Goal: Transaction & Acquisition: Purchase product/service

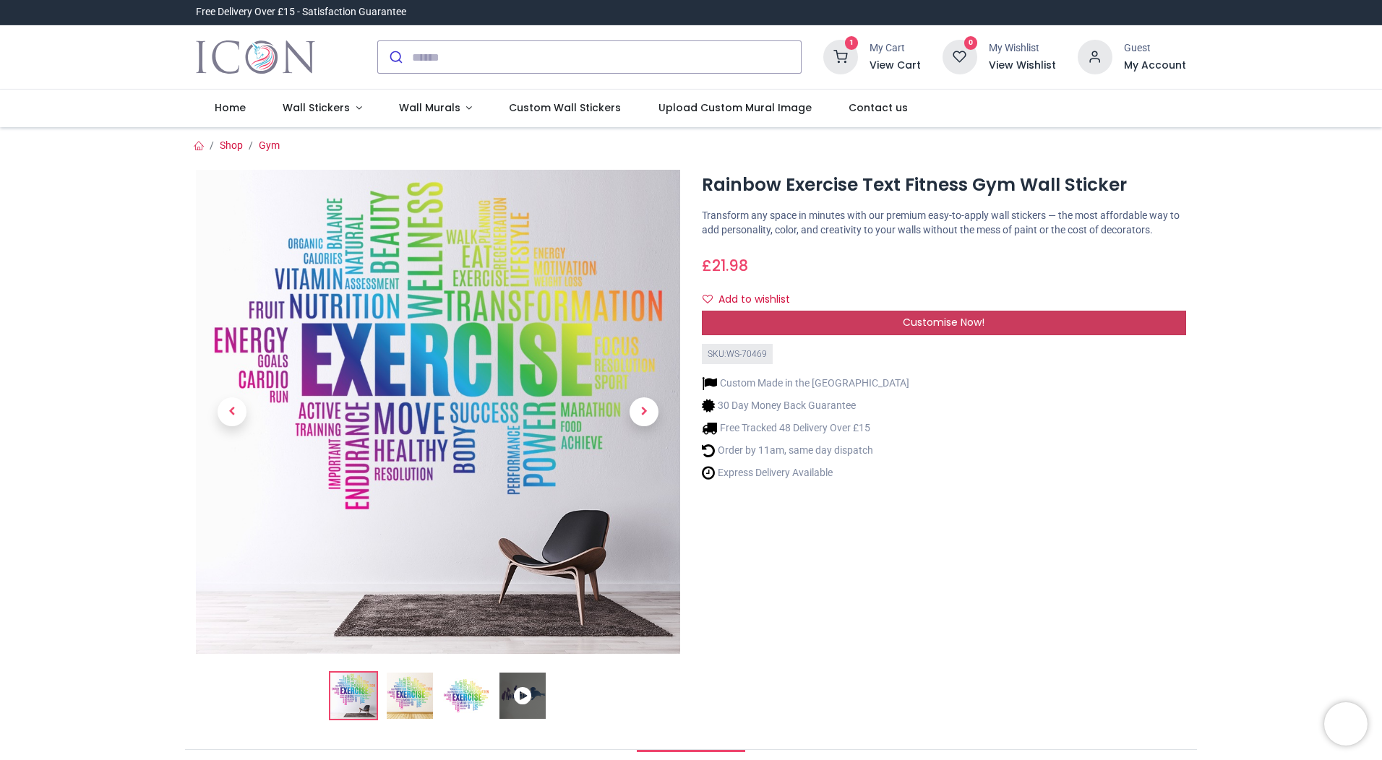
click at [920, 324] on span "Customise Now!" at bounding box center [944, 322] width 82 height 14
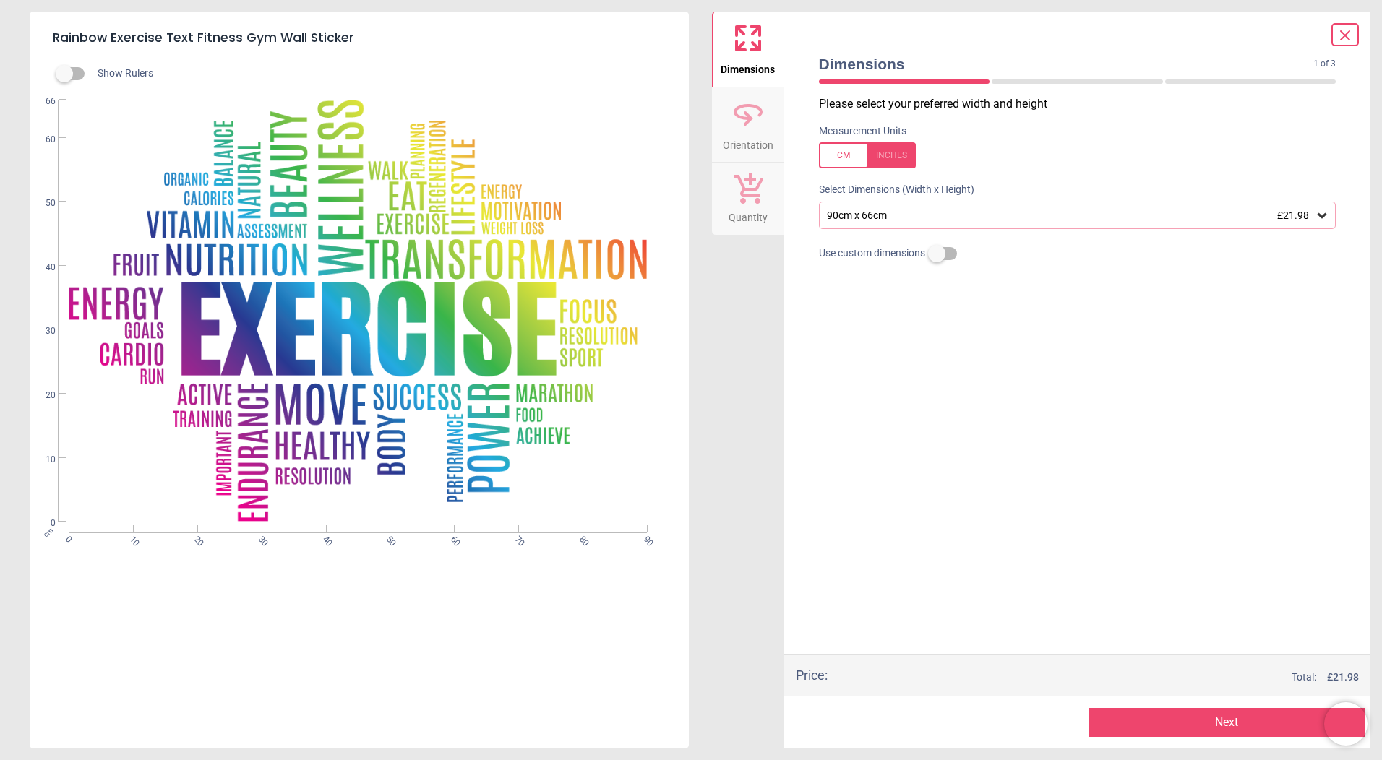
click at [1323, 218] on icon at bounding box center [1321, 215] width 9 height 5
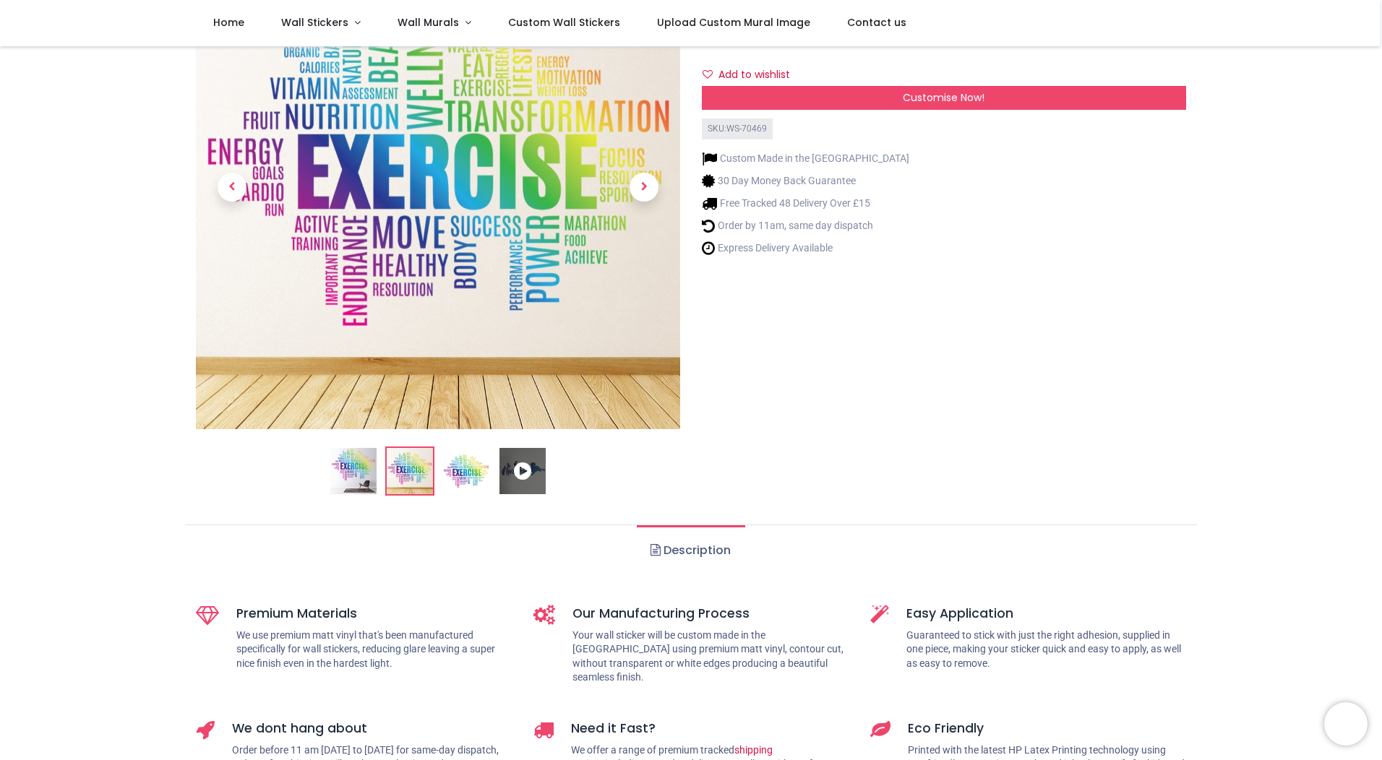
scroll to position [217, 0]
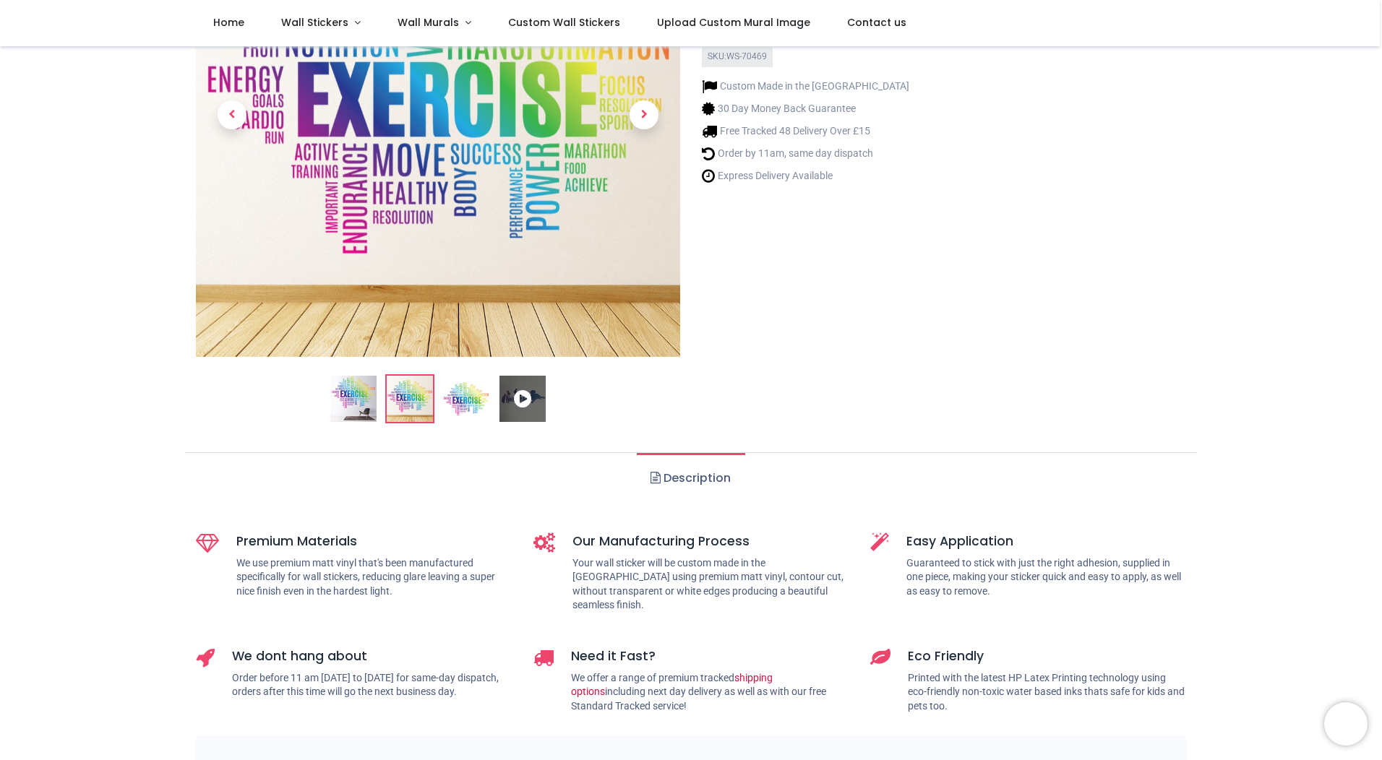
click at [525, 397] on icon at bounding box center [522, 399] width 46 height 46
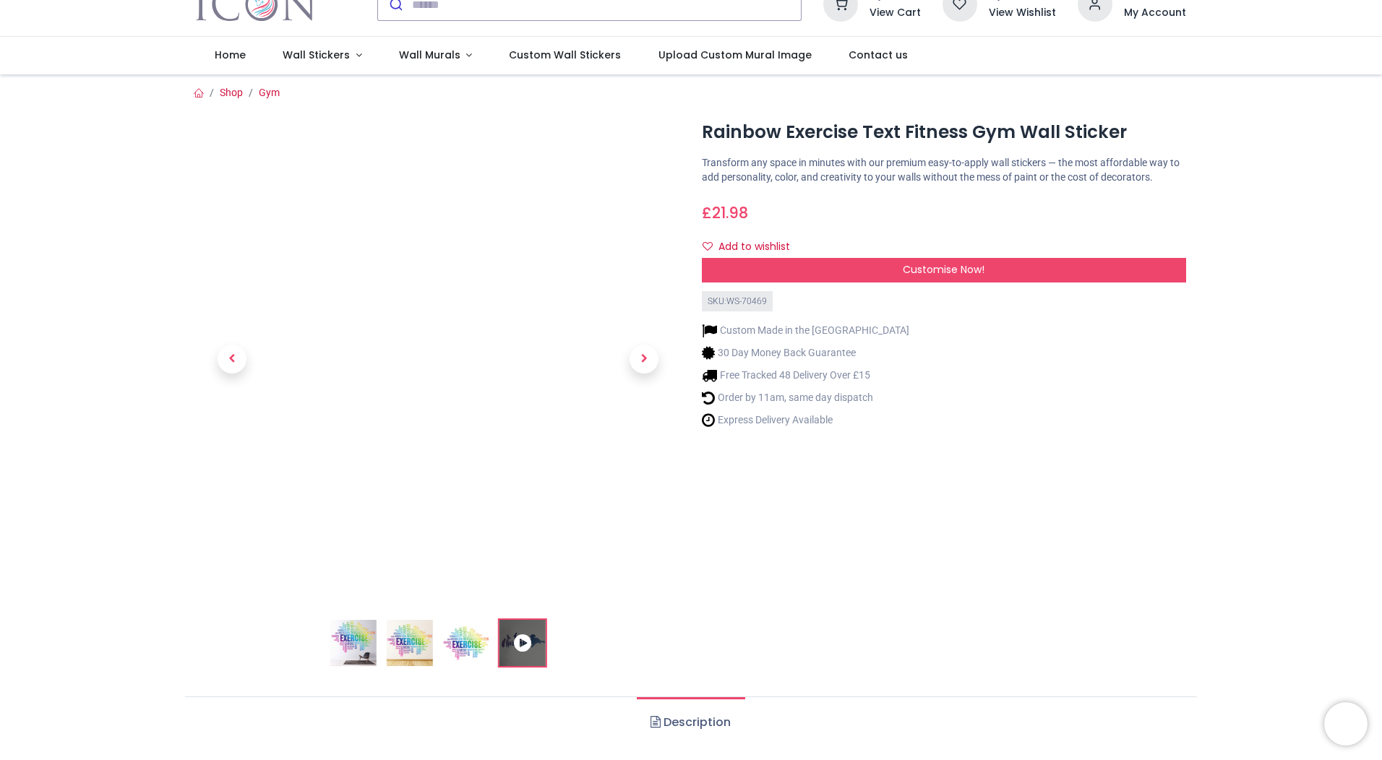
scroll to position [0, 0]
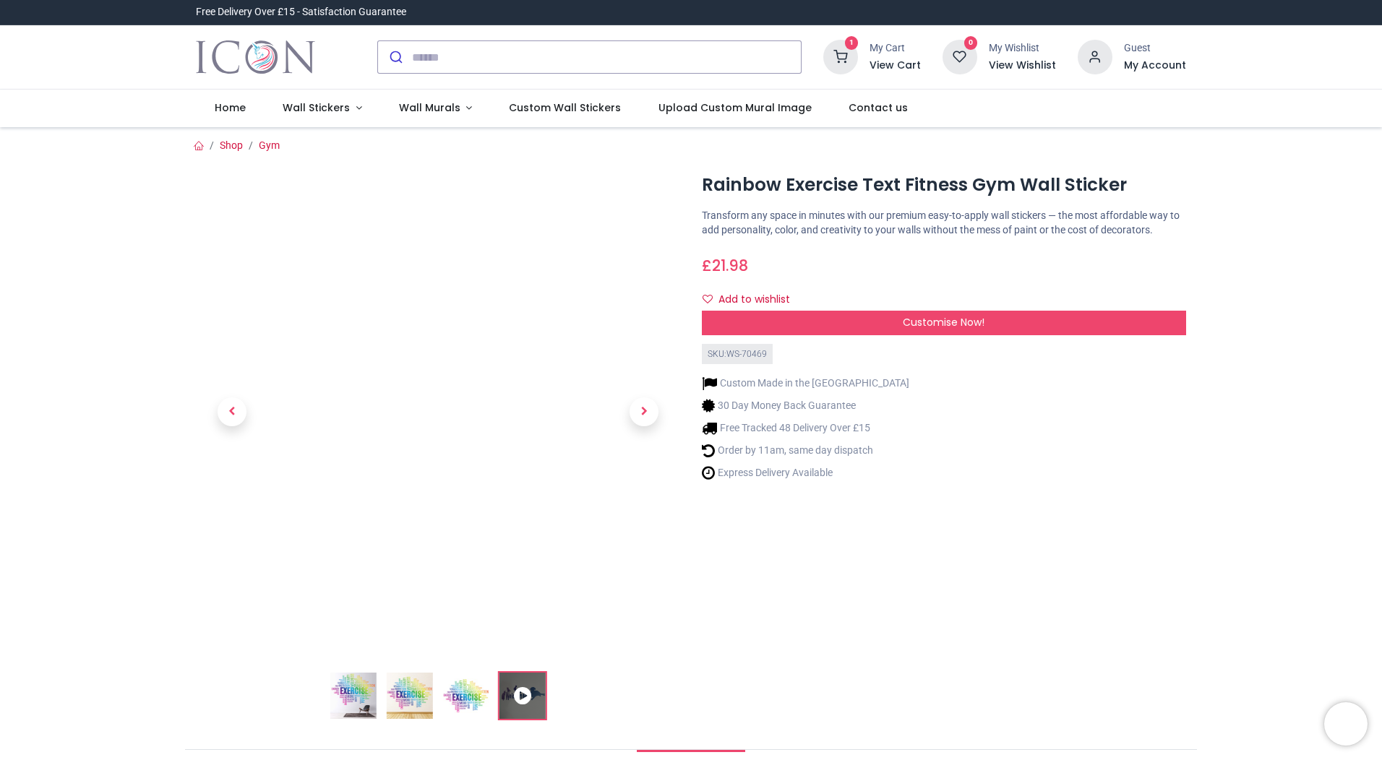
click at [358, 712] on img at bounding box center [353, 696] width 46 height 46
